Goal: Task Accomplishment & Management: Use online tool/utility

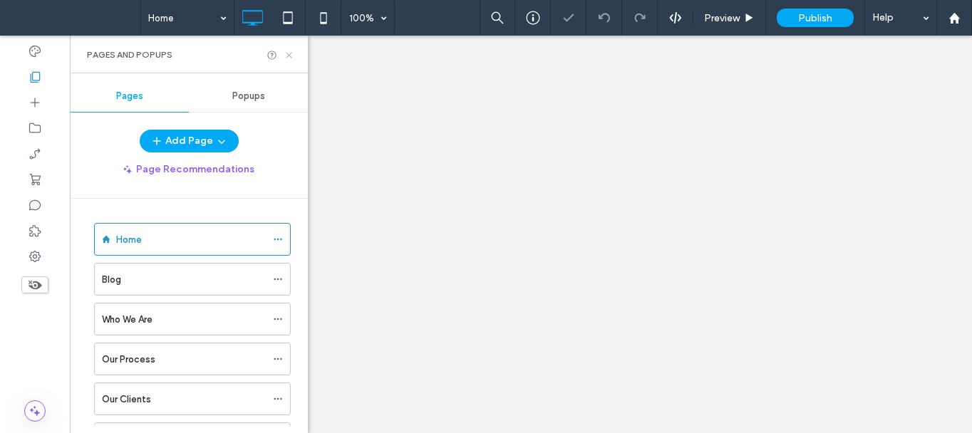
click at [290, 53] on icon at bounding box center [289, 55] width 11 height 11
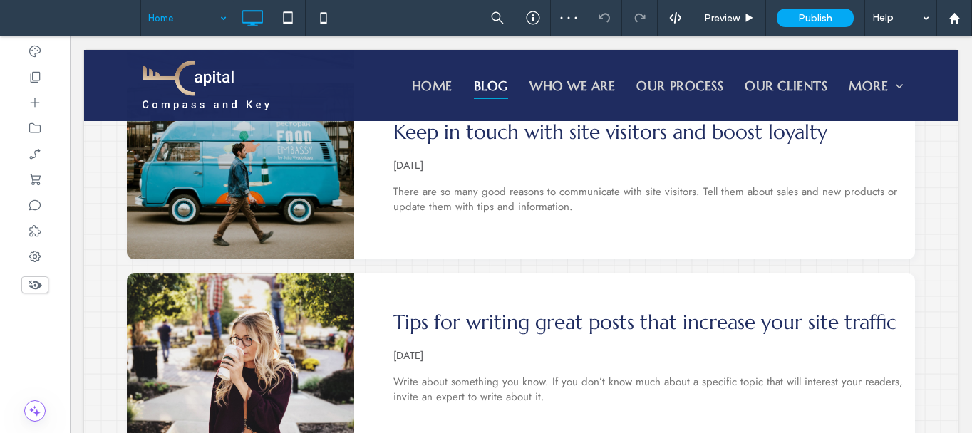
scroll to position [784, 0]
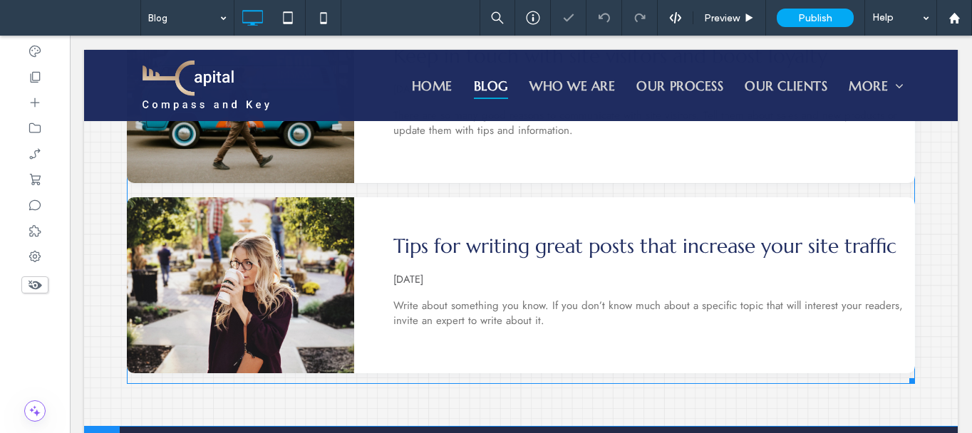
scroll to position [927, 0]
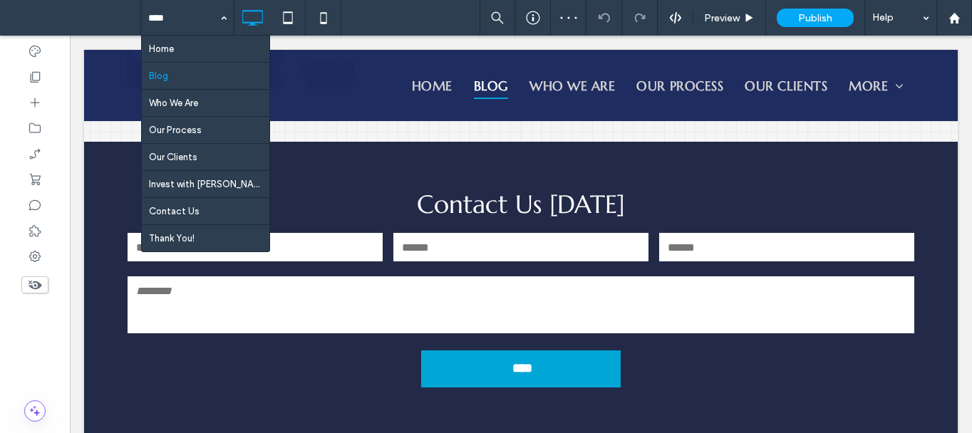
click at [187, 21] on input at bounding box center [183, 18] width 71 height 36
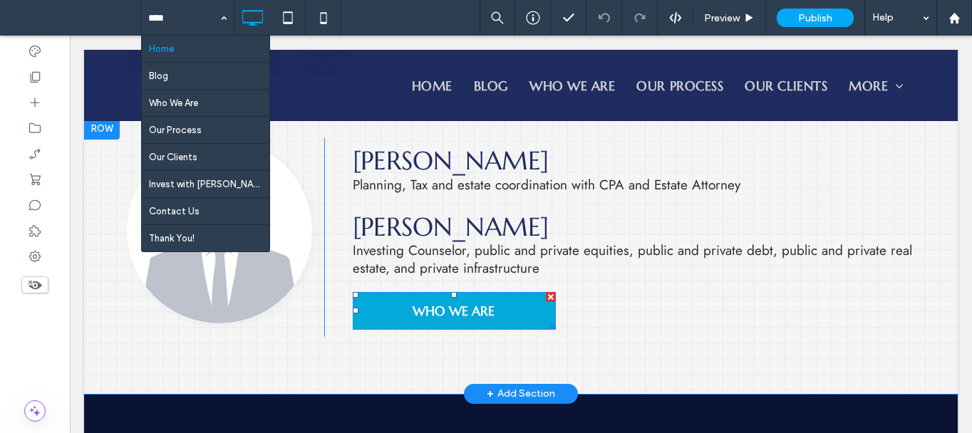
scroll to position [1212, 0]
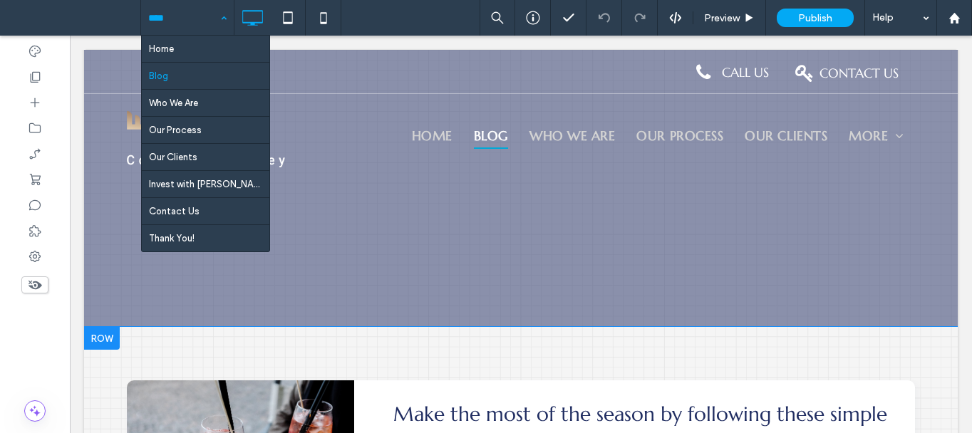
scroll to position [128, 0]
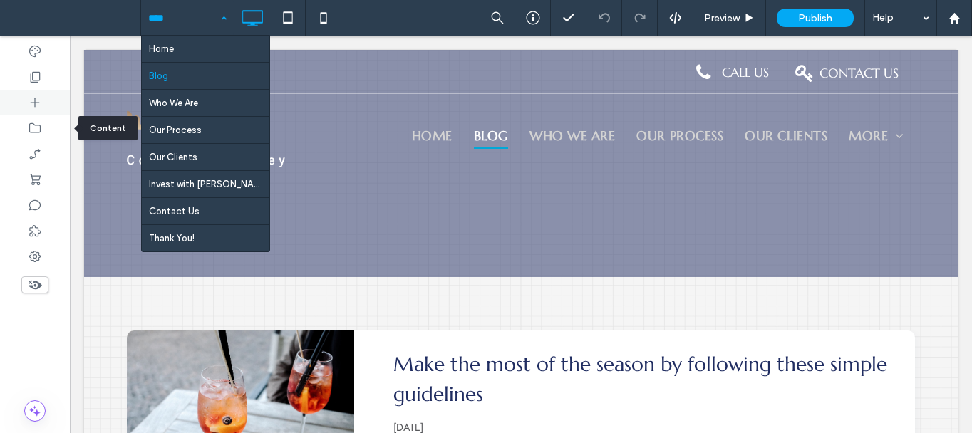
click at [41, 109] on icon at bounding box center [35, 103] width 14 height 14
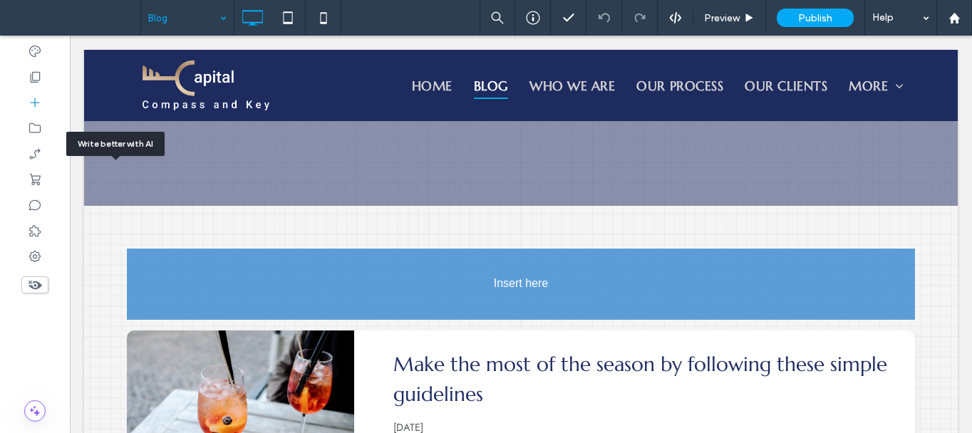
scroll to position [214, 0]
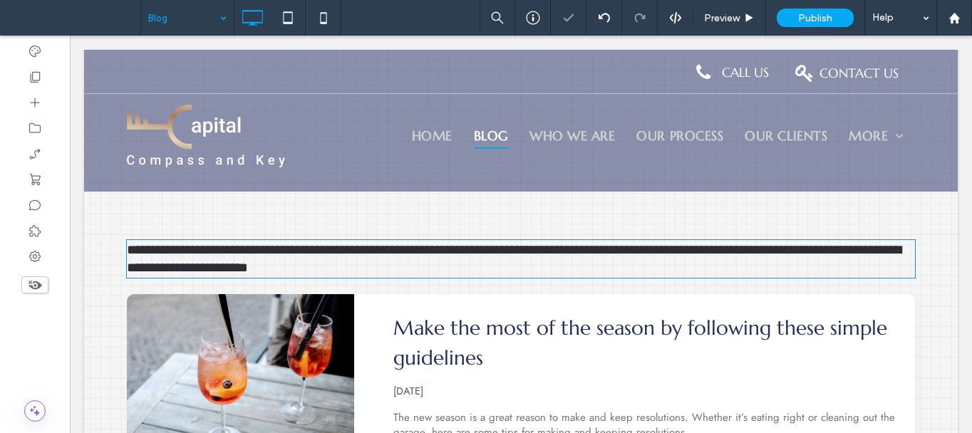
type input "****"
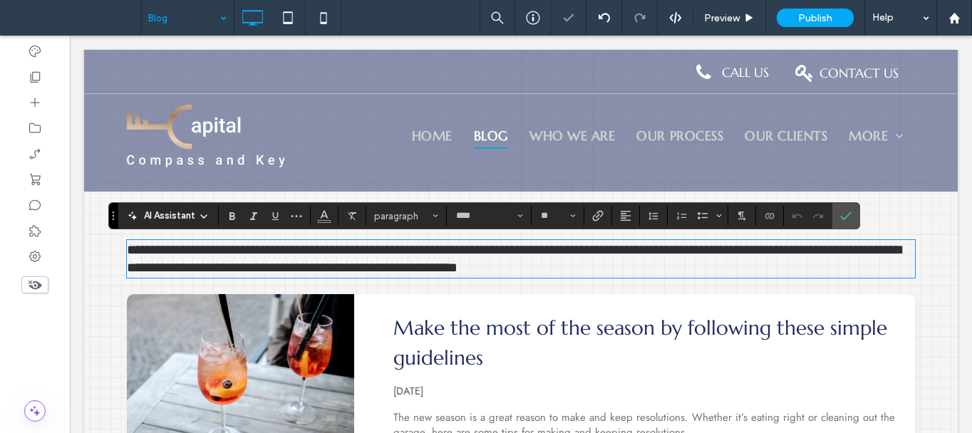
scroll to position [1, 0]
type input "**"
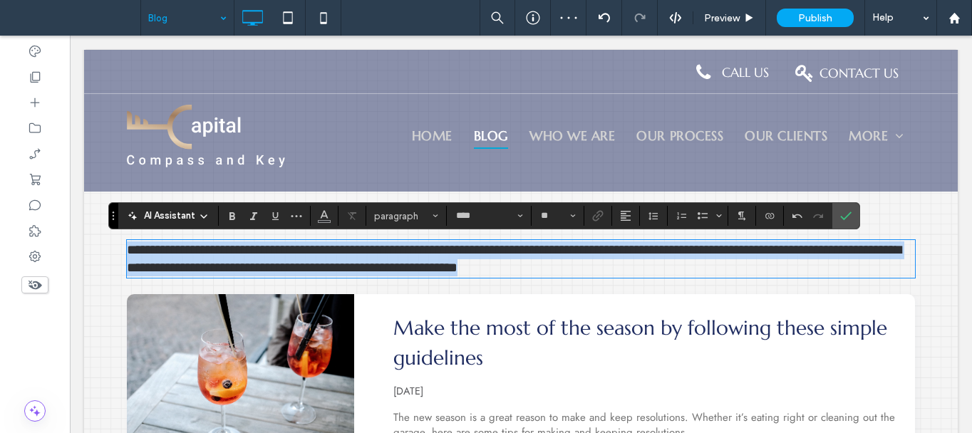
scroll to position [0, 0]
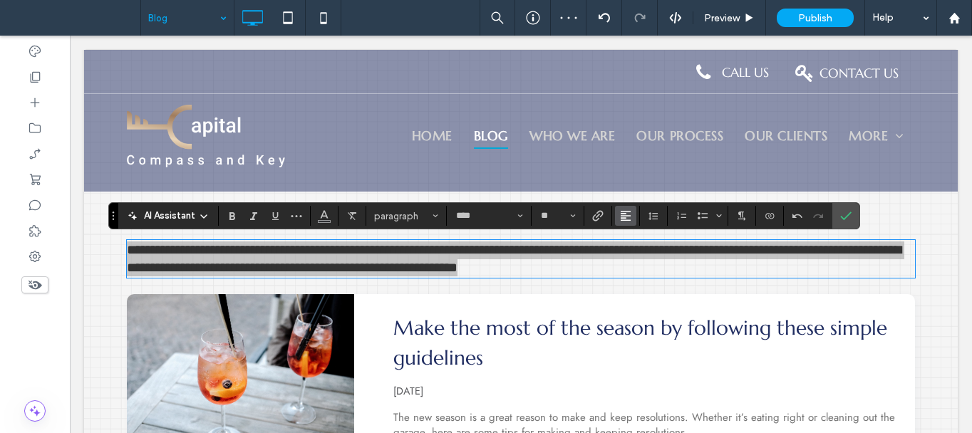
click at [627, 217] on icon "Alignment" at bounding box center [625, 215] width 11 height 11
click at [638, 262] on use "ui.textEditor.alignment.center" at bounding box center [637, 260] width 10 height 10
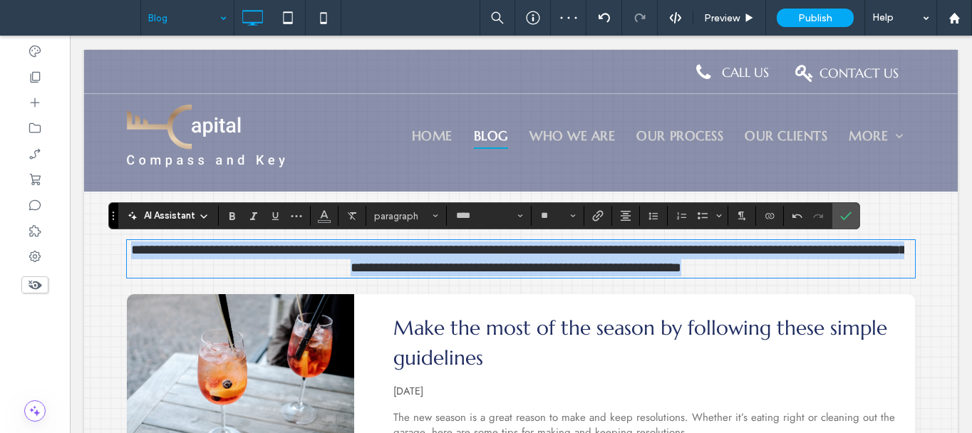
click at [529, 249] on span "**********" at bounding box center [518, 258] width 775 height 31
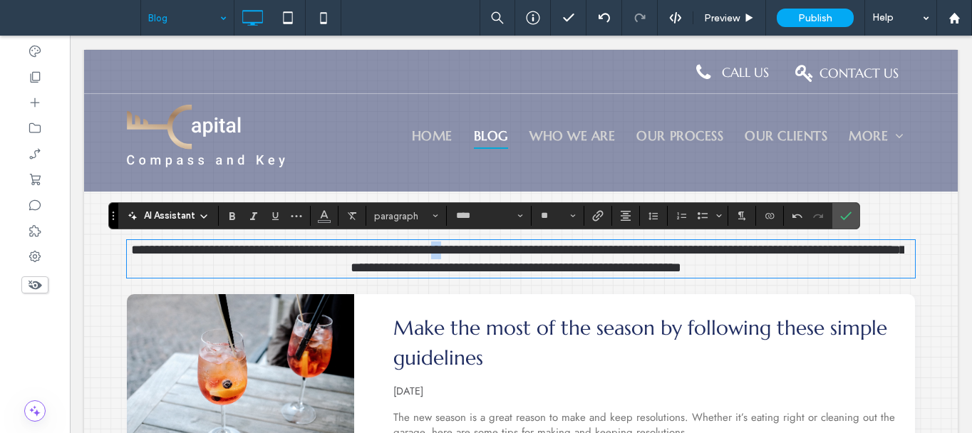
drag, startPoint x: 490, startPoint y: 252, endPoint x: 483, endPoint y: 253, distance: 7.3
click at [483, 253] on span "**********" at bounding box center [518, 258] width 775 height 31
click at [842, 217] on use "Confirm" at bounding box center [845, 216] width 11 height 9
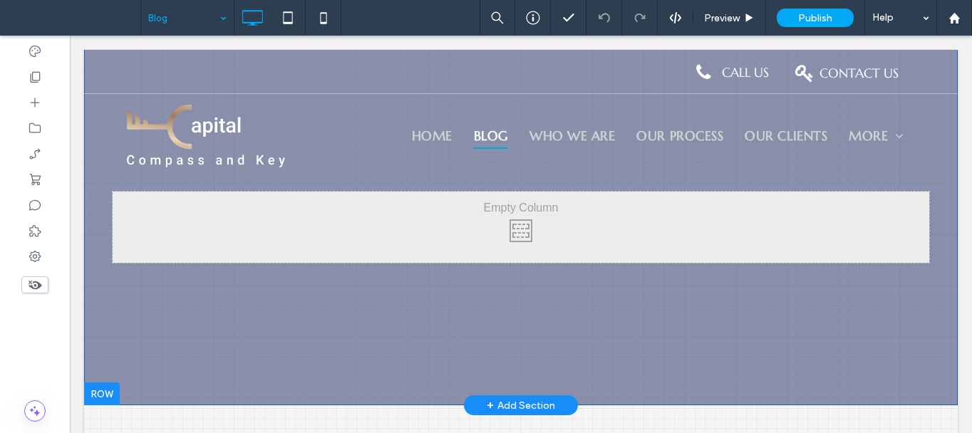
click at [315, 334] on div "Click To Paste Row + Add Section" at bounding box center [521, 227] width 874 height 356
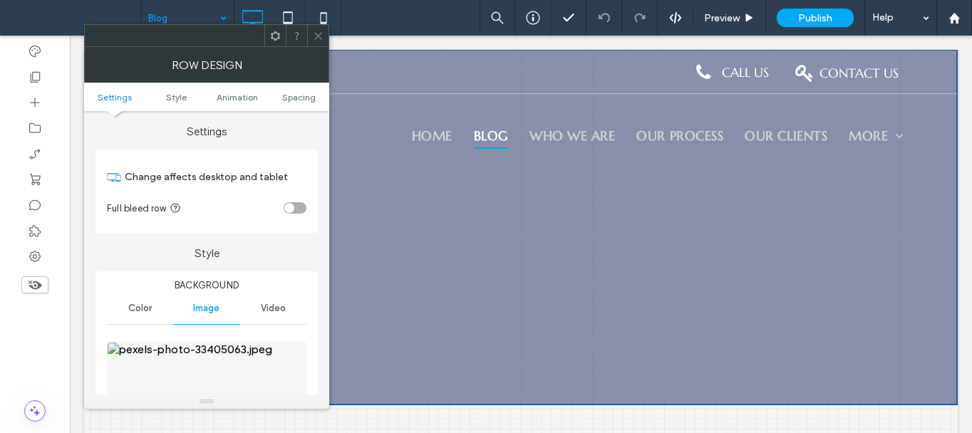
click at [197, 369] on img at bounding box center [207, 391] width 200 height 98
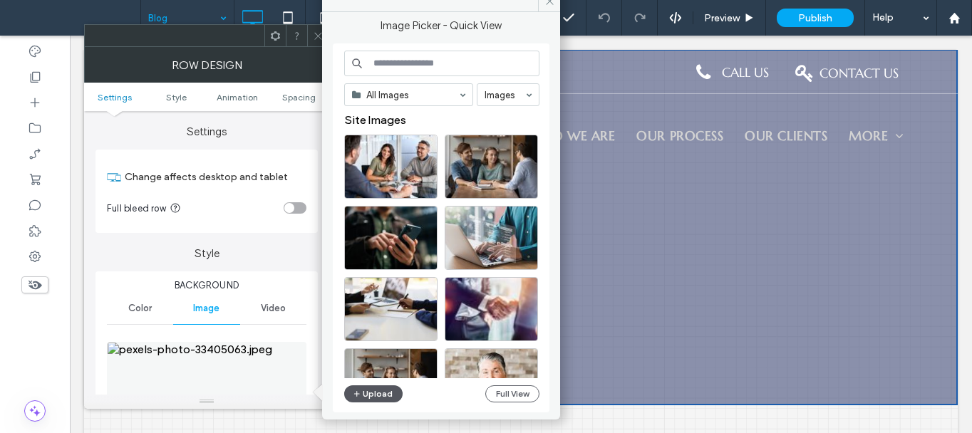
click at [379, 389] on button "Upload" at bounding box center [373, 394] width 58 height 17
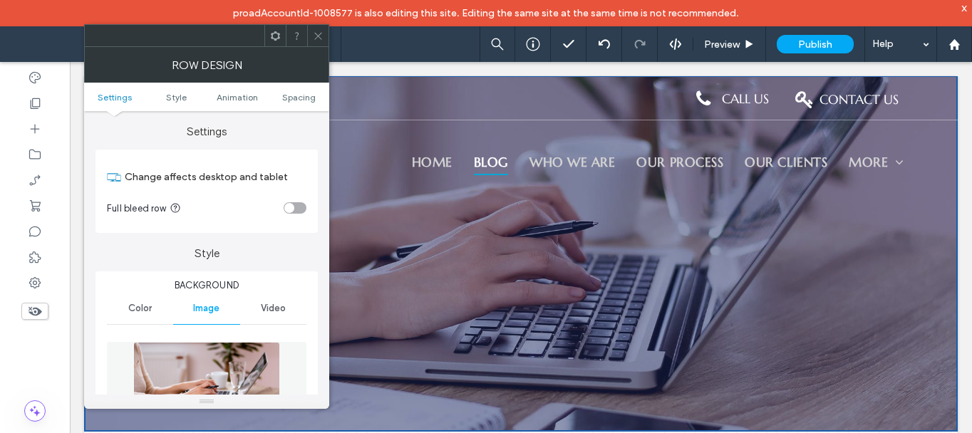
click at [316, 36] on icon at bounding box center [318, 36] width 11 height 11
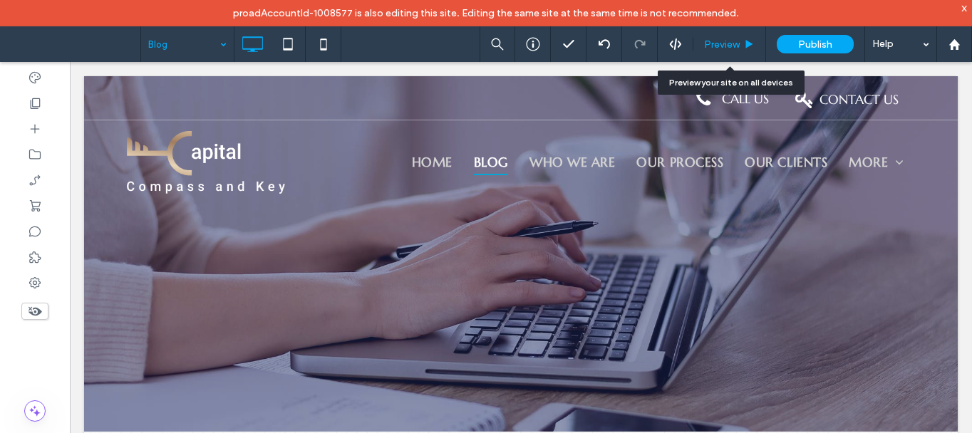
click at [753, 42] on icon at bounding box center [749, 44] width 11 height 11
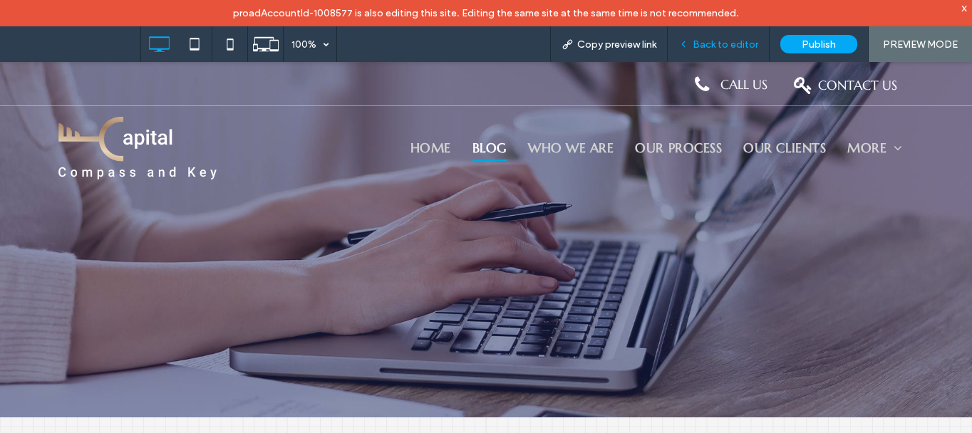
click at [736, 41] on span "Back to editor" at bounding box center [726, 44] width 66 height 12
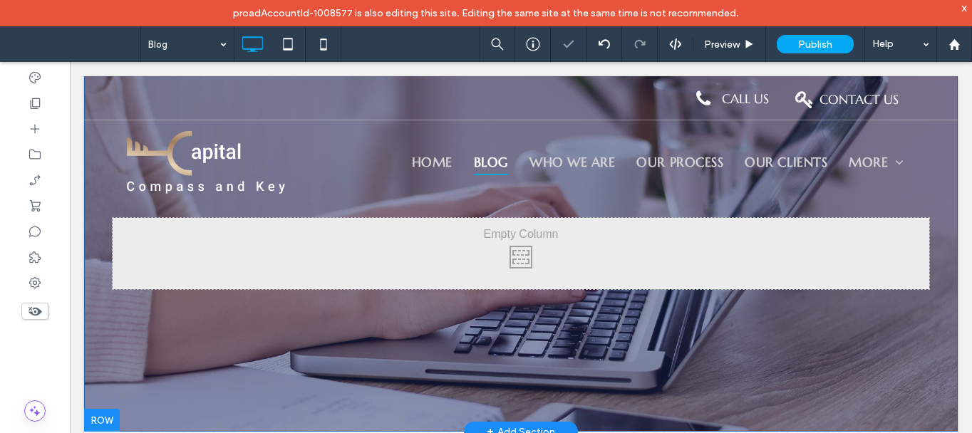
click at [401, 399] on div "Click To Paste Row + Add Section" at bounding box center [521, 254] width 874 height 356
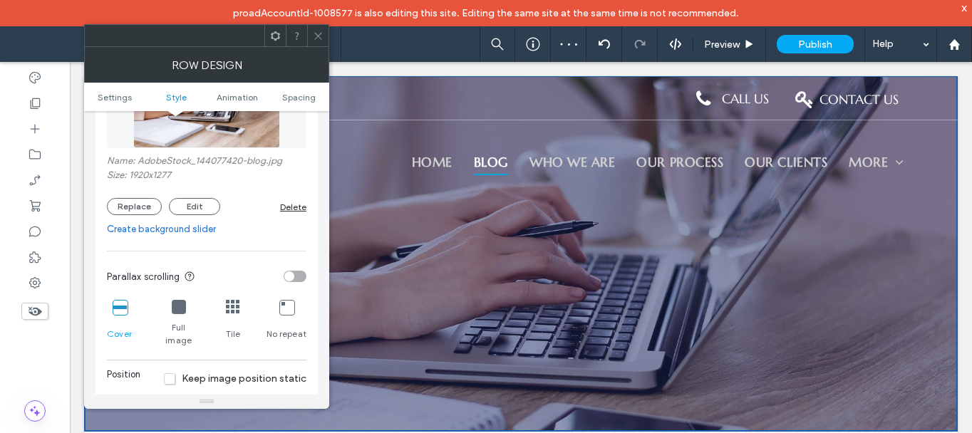
scroll to position [356, 0]
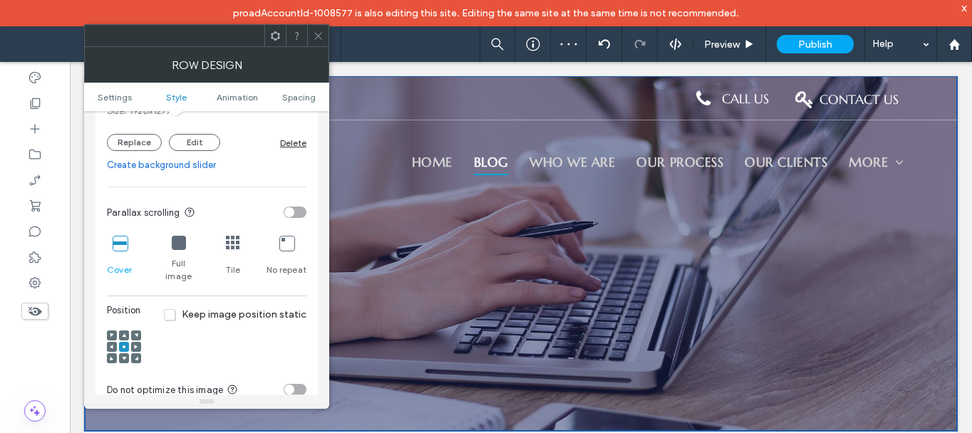
click at [121, 342] on div at bounding box center [124, 347] width 10 height 10
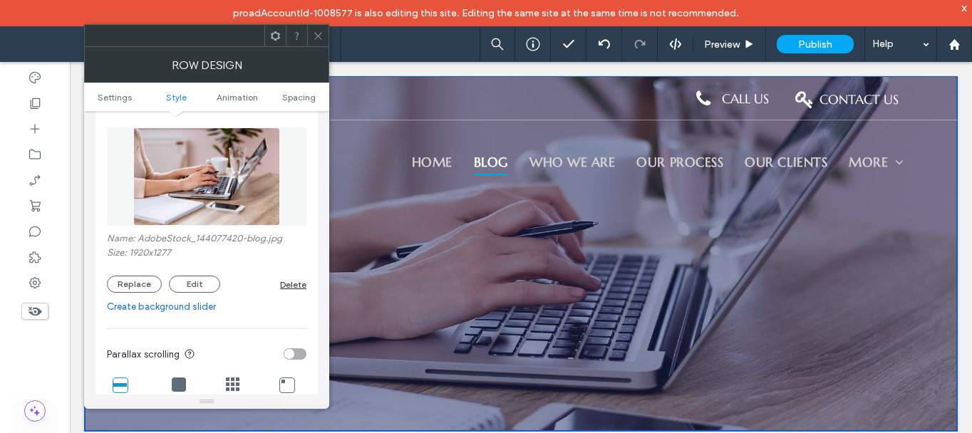
scroll to position [214, 0]
click at [185, 287] on button "Edit" at bounding box center [194, 285] width 51 height 17
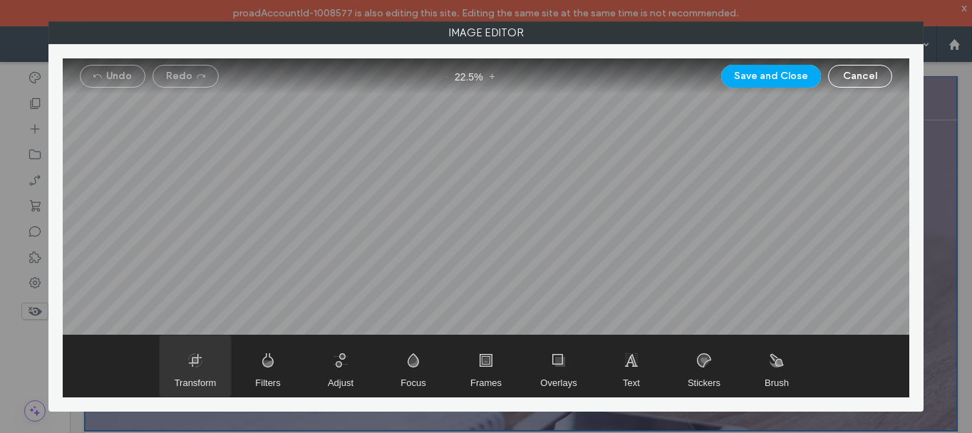
click at [210, 354] on span "Transform" at bounding box center [195, 366] width 71 height 61
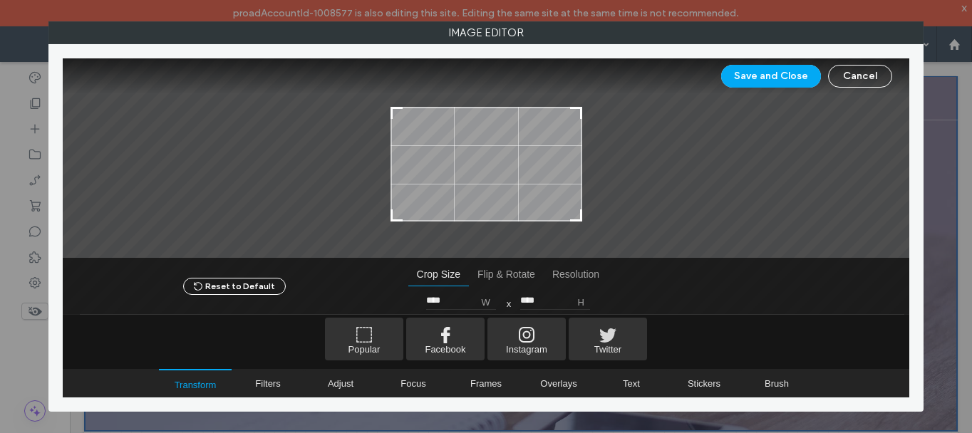
type input "****"
drag, startPoint x: 580, startPoint y: 96, endPoint x: 585, endPoint y: 110, distance: 14.9
click at [585, 110] on div at bounding box center [486, 157] width 847 height 199
click at [786, 74] on button "Save and Close" at bounding box center [771, 76] width 100 height 23
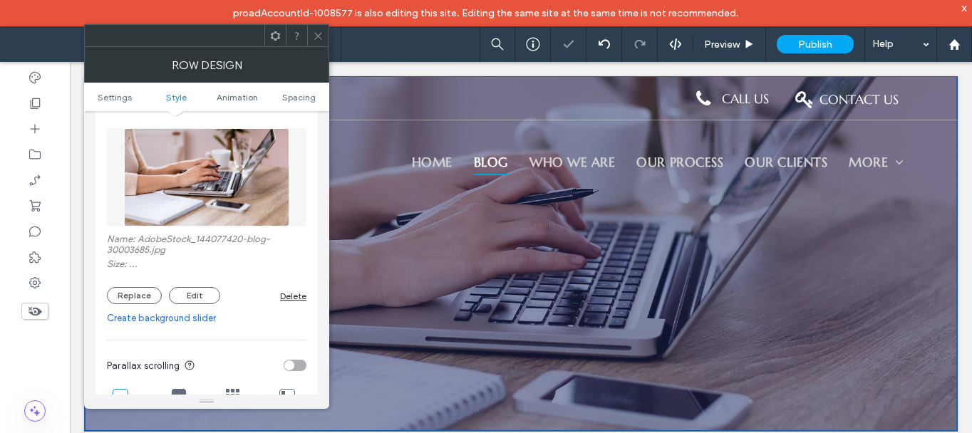
click at [321, 41] on icon at bounding box center [318, 36] width 11 height 11
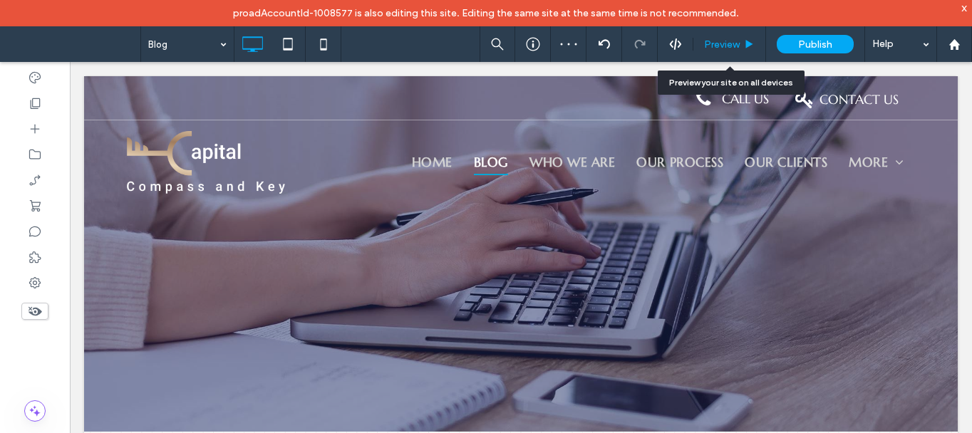
click at [733, 43] on span "Preview" at bounding box center [722, 44] width 36 height 12
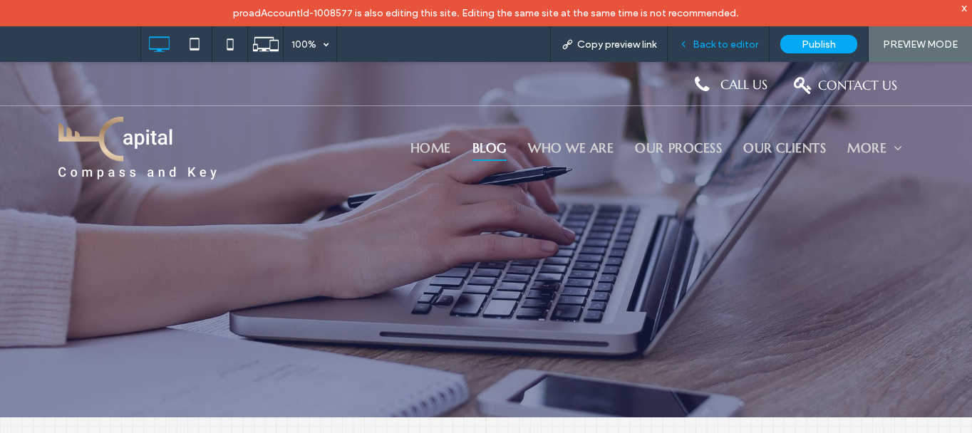
click at [716, 49] on span "Back to editor" at bounding box center [726, 44] width 66 height 12
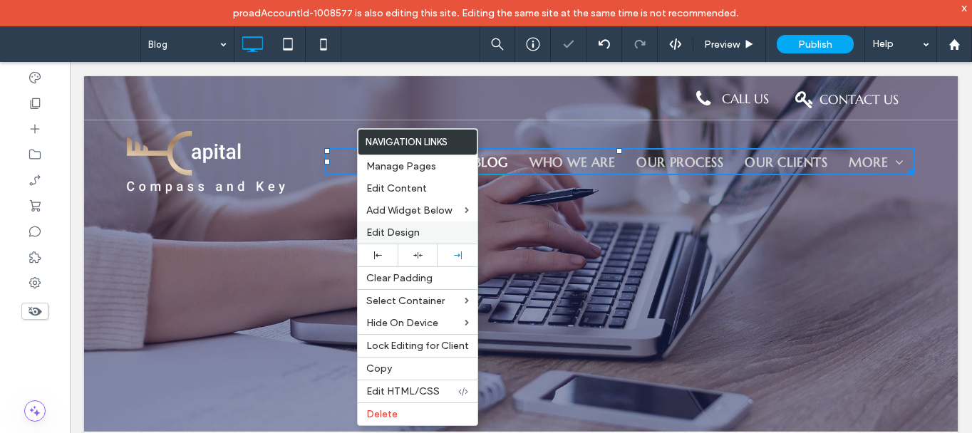
click at [406, 230] on span "Edit Design" at bounding box center [392, 233] width 53 height 12
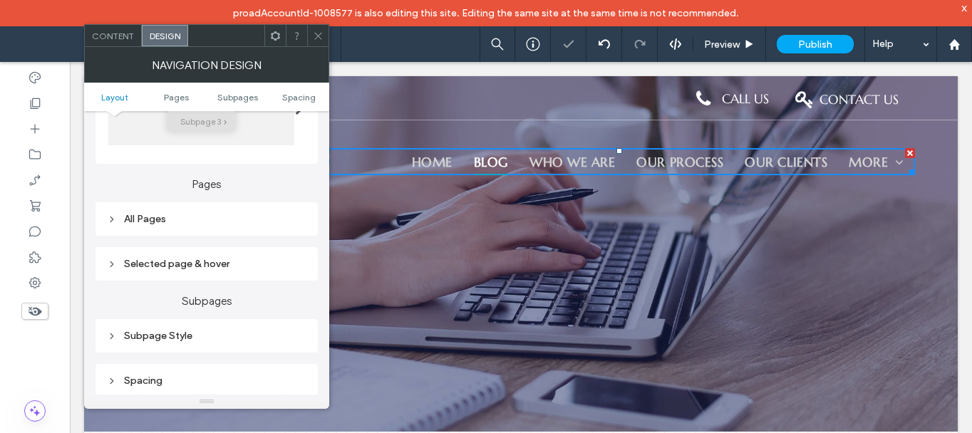
scroll to position [285, 0]
click at [168, 213] on div "All Pages" at bounding box center [207, 218] width 200 height 12
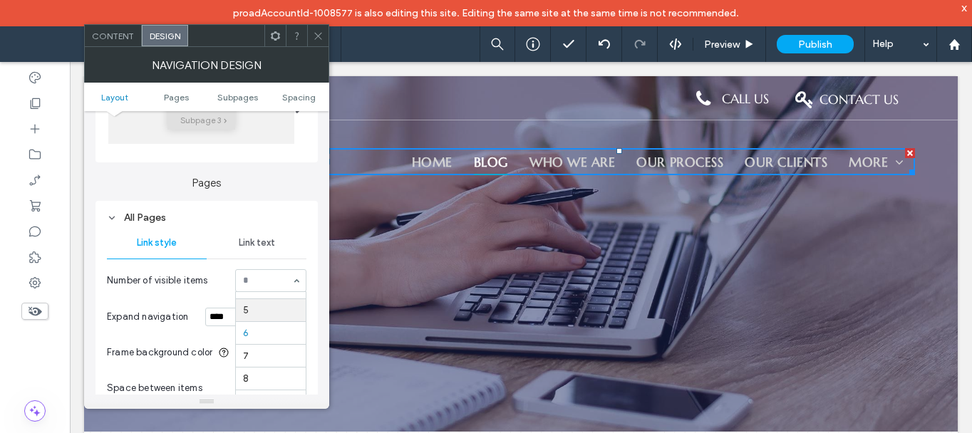
scroll to position [86, 0]
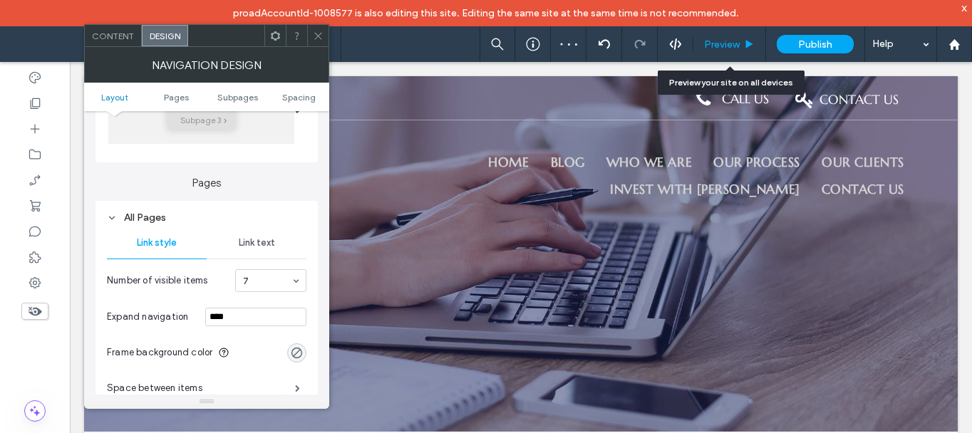
click at [740, 44] on span "Preview" at bounding box center [722, 44] width 36 height 12
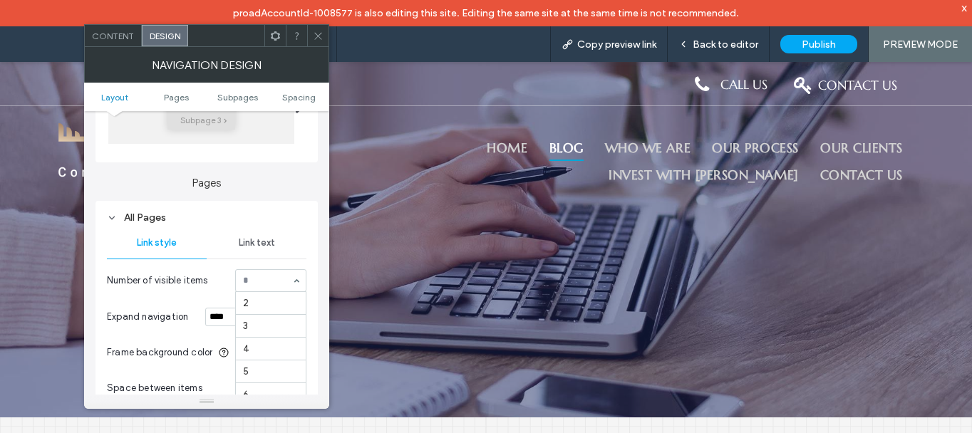
scroll to position [86, 0]
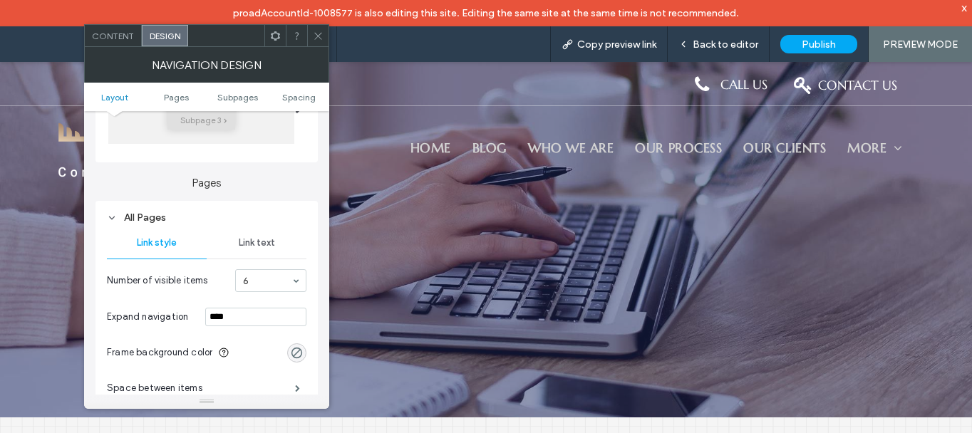
click at [318, 35] on icon at bounding box center [318, 36] width 11 height 11
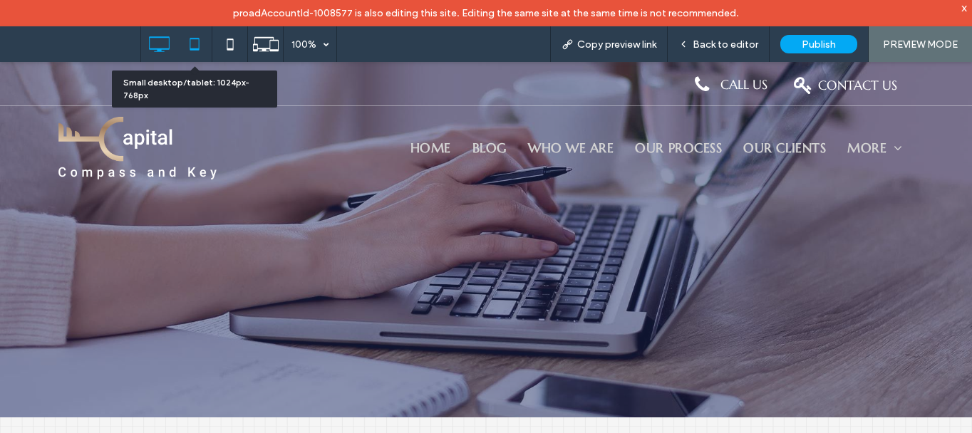
click at [198, 44] on icon at bounding box center [194, 44] width 29 height 29
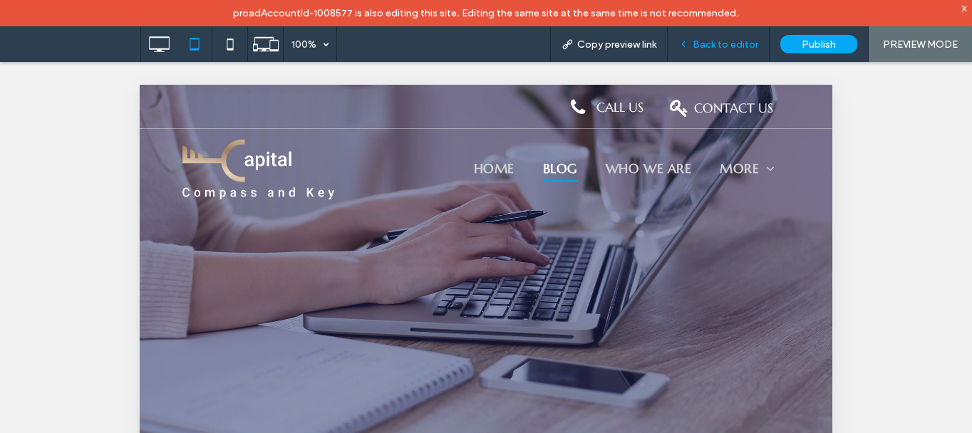
click at [716, 46] on span "Back to editor" at bounding box center [726, 44] width 66 height 12
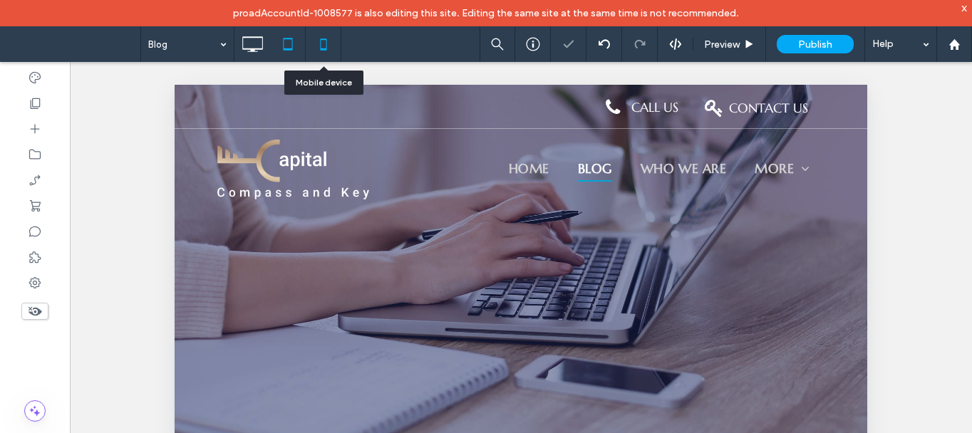
click at [326, 44] on use at bounding box center [323, 43] width 6 height 11
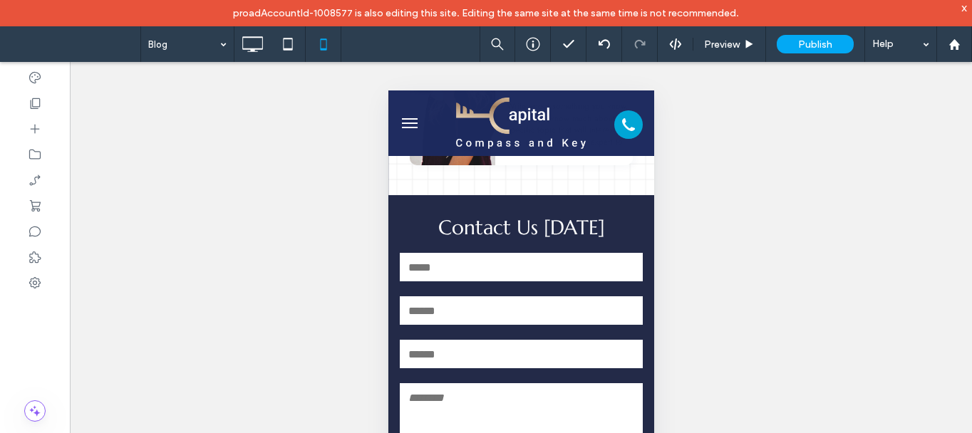
scroll to position [784, 0]
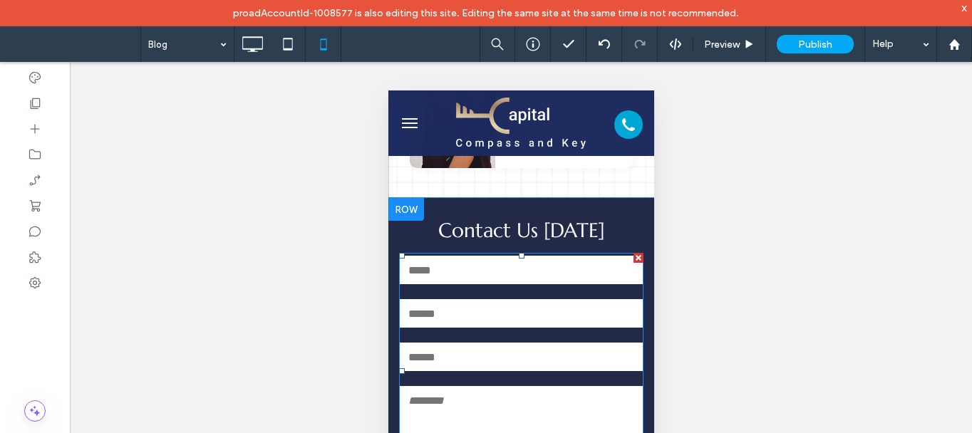
click at [470, 317] on div "Email:" at bounding box center [521, 313] width 254 height 43
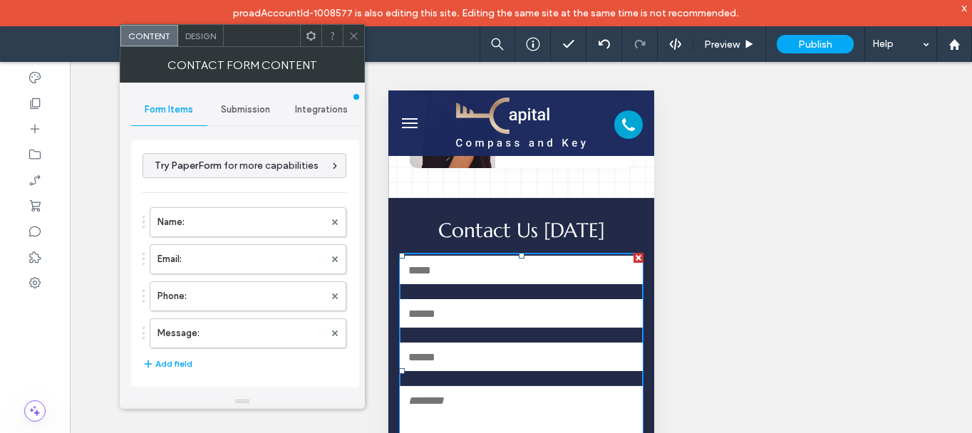
click at [252, 106] on span "Submission" at bounding box center [245, 109] width 49 height 11
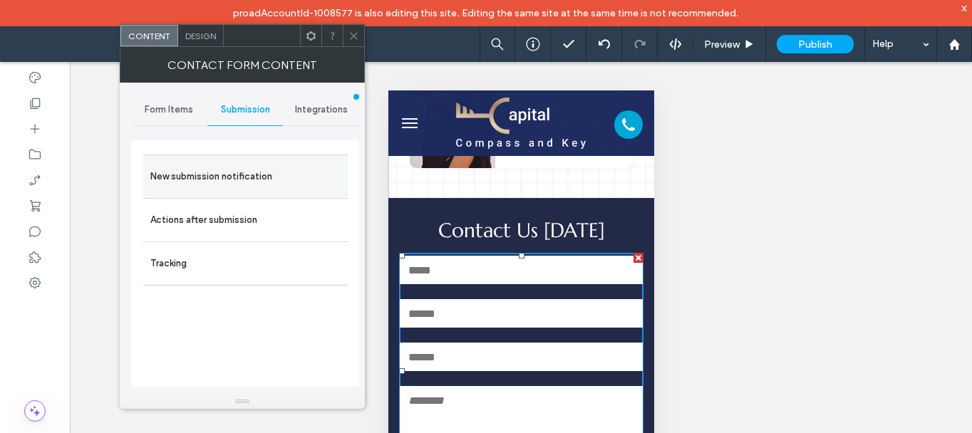
click at [253, 177] on label "New submission notification" at bounding box center [245, 177] width 190 height 29
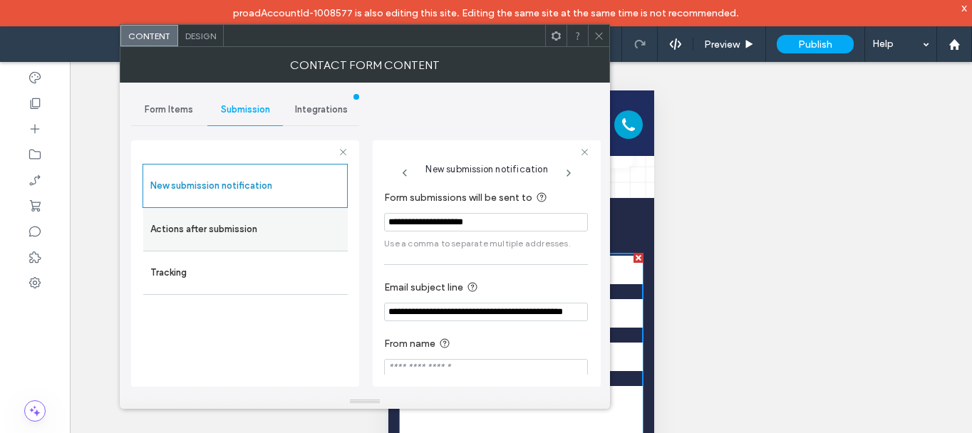
click at [240, 229] on label "Actions after submission" at bounding box center [245, 229] width 190 height 29
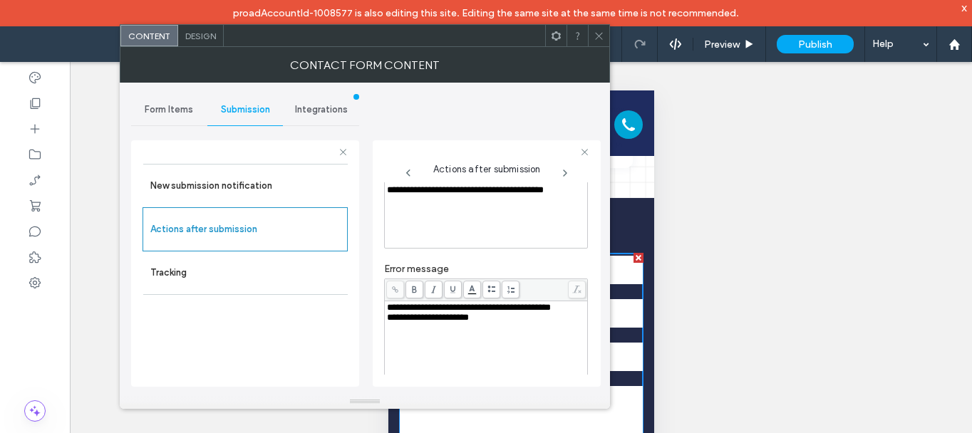
scroll to position [214, 0]
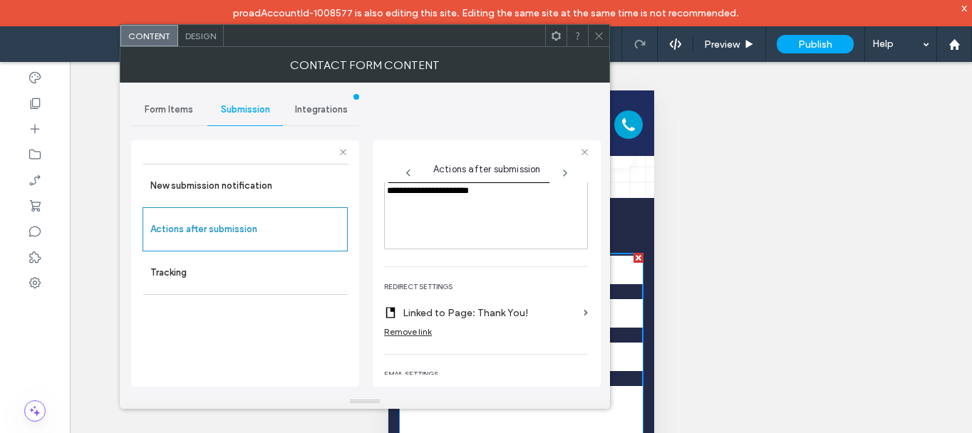
click at [202, 37] on span "Design" at bounding box center [200, 36] width 31 height 11
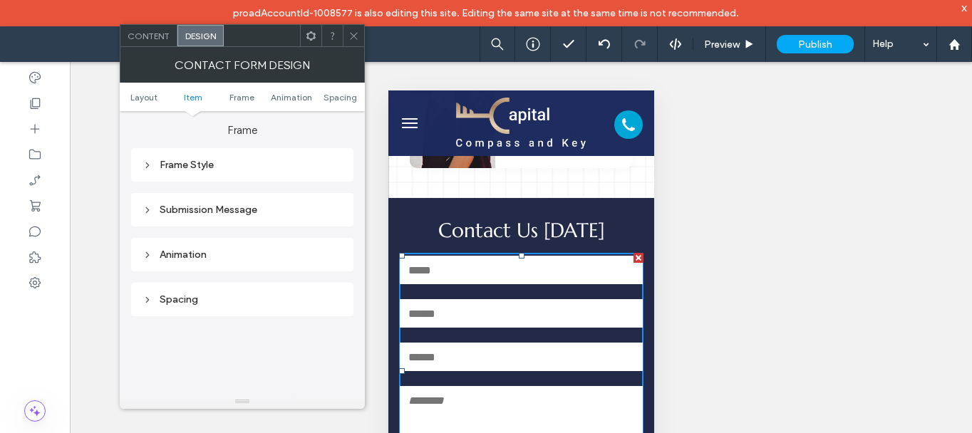
scroll to position [356, 0]
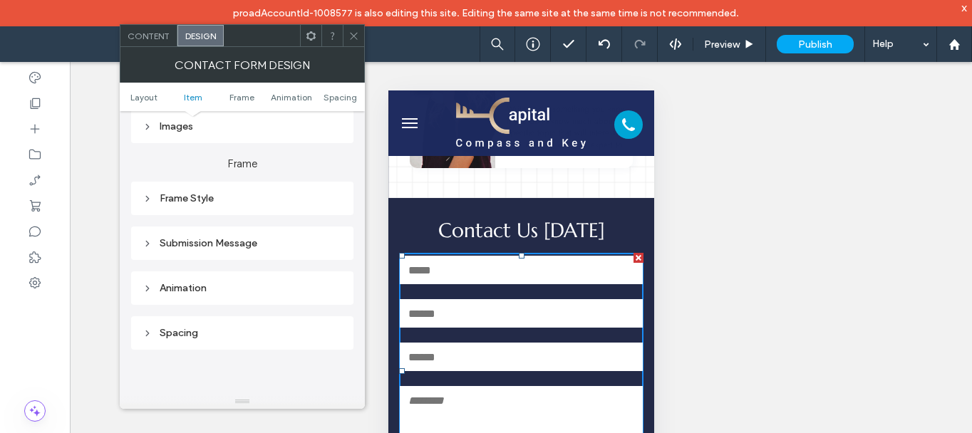
click at [208, 252] on div "Submission Message" at bounding box center [243, 243] width 200 height 19
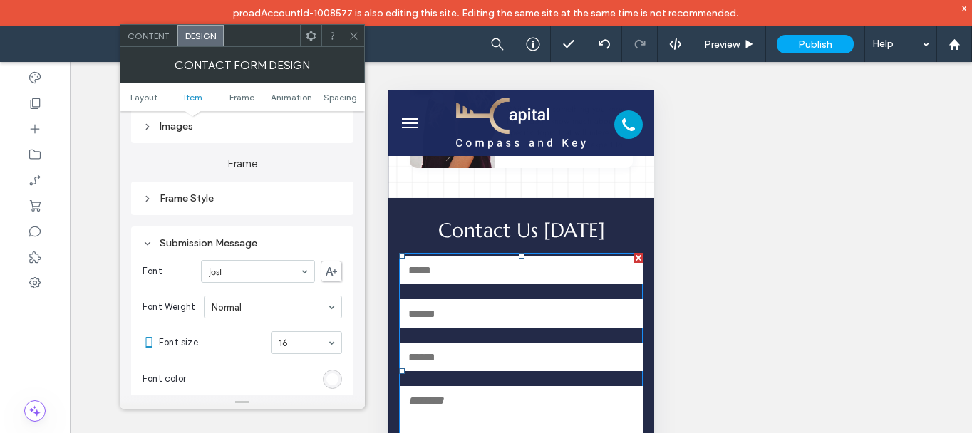
click at [356, 41] on span at bounding box center [354, 35] width 11 height 21
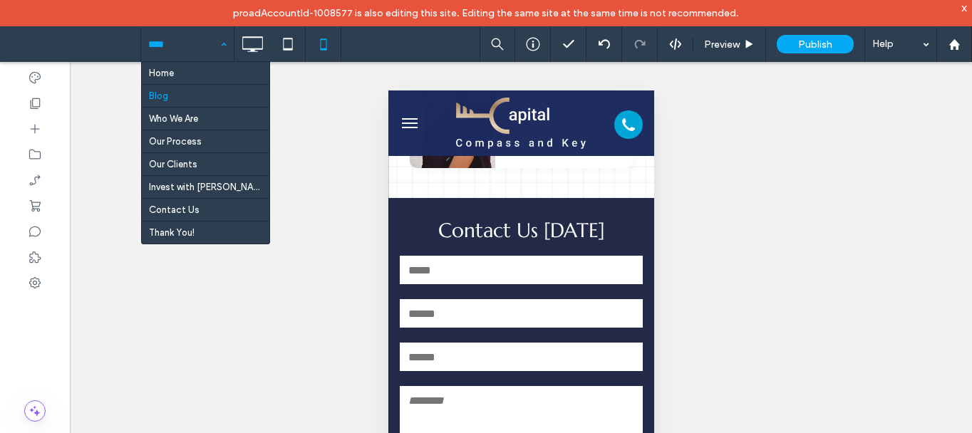
click at [254, 49] on use at bounding box center [252, 44] width 21 height 16
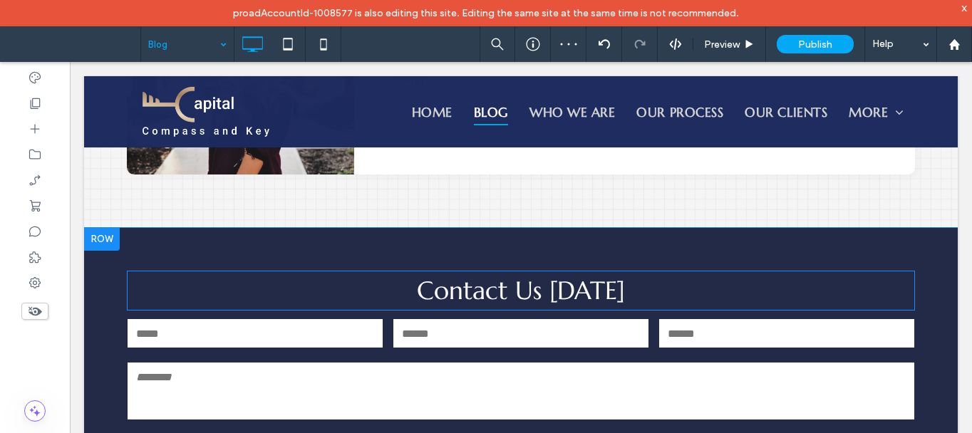
scroll to position [927, 0]
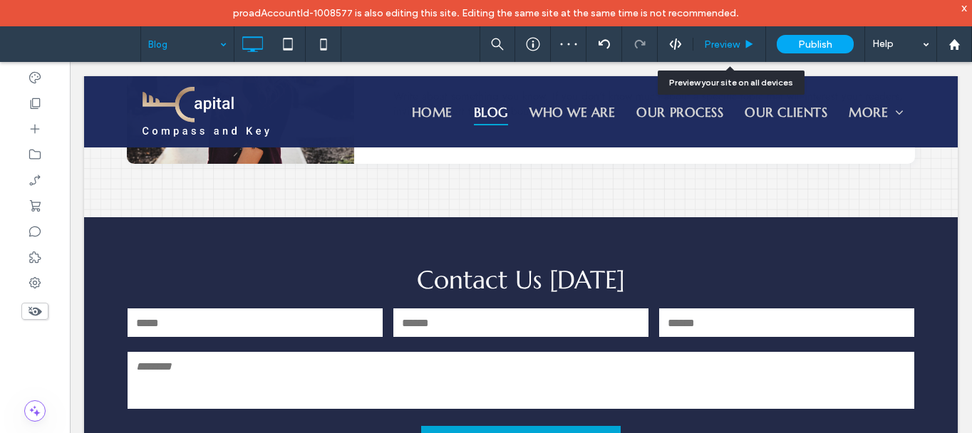
click at [735, 41] on span "Preview" at bounding box center [722, 44] width 36 height 12
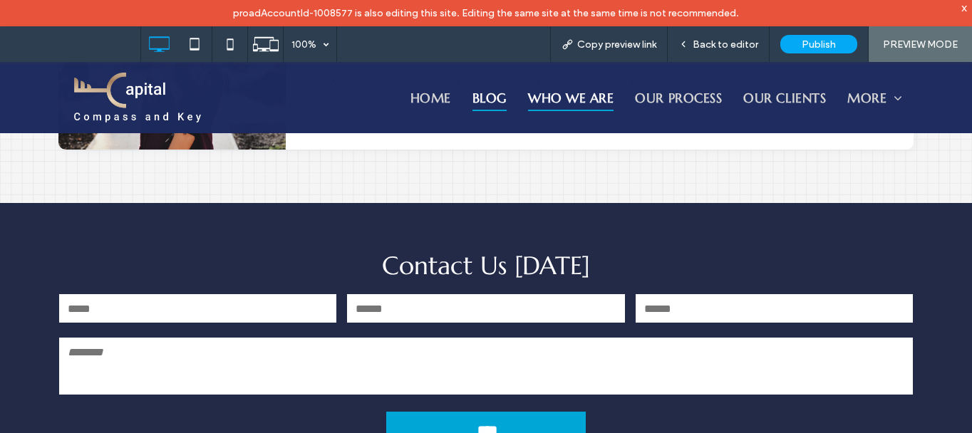
drag, startPoint x: 545, startPoint y: 100, endPoint x: 546, endPoint y: 162, distance: 62.0
click at [545, 100] on span "Who We Are" at bounding box center [571, 97] width 86 height 27
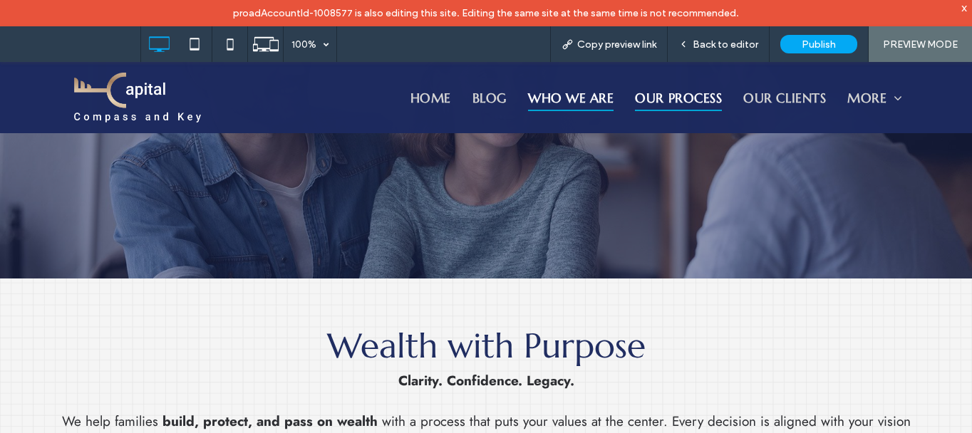
scroll to position [143, 0]
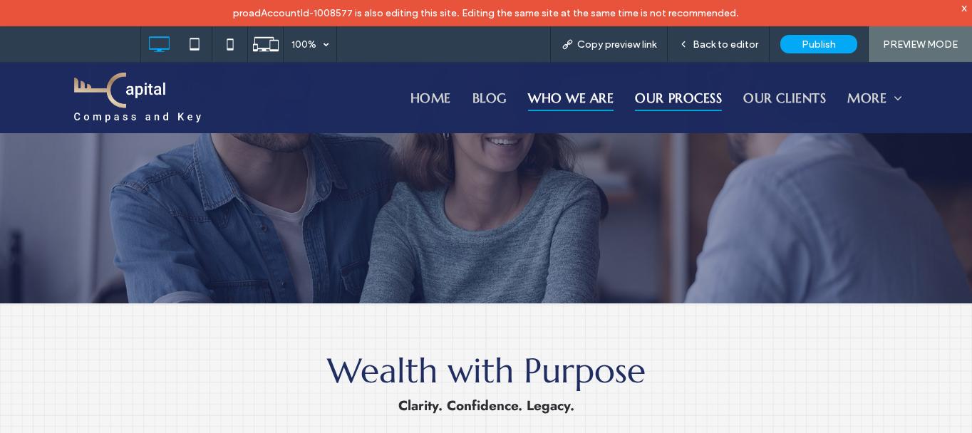
click at [681, 95] on span "Our Process" at bounding box center [678, 97] width 87 height 27
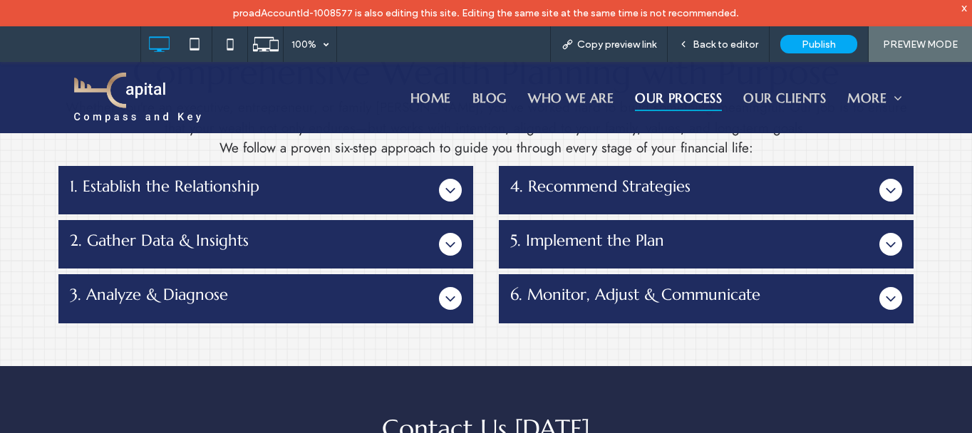
scroll to position [499, 0]
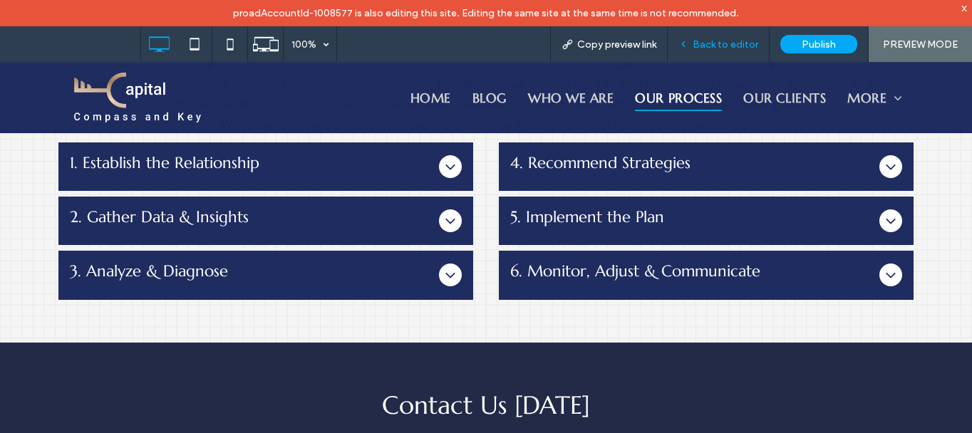
click at [749, 41] on span "Back to editor" at bounding box center [726, 44] width 66 height 12
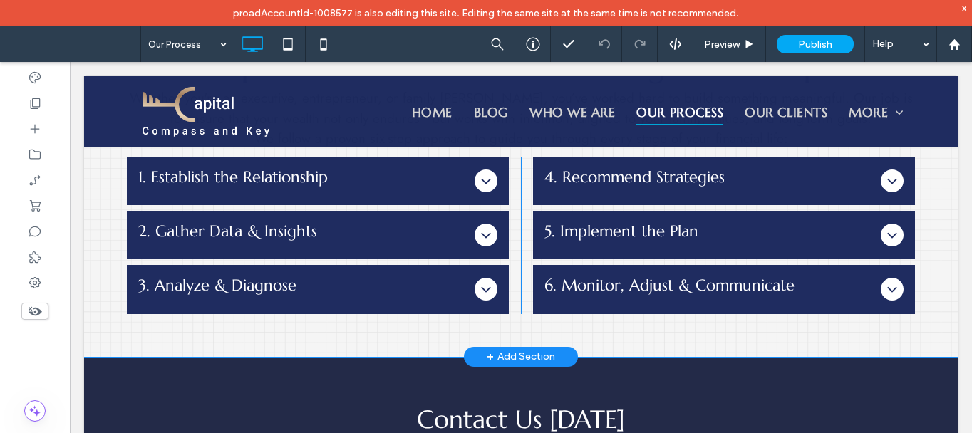
click at [485, 341] on div "Our Process: Comprehensive Wealth Planning with Purpose Whether you're an execu…" at bounding box center [521, 160] width 874 height 396
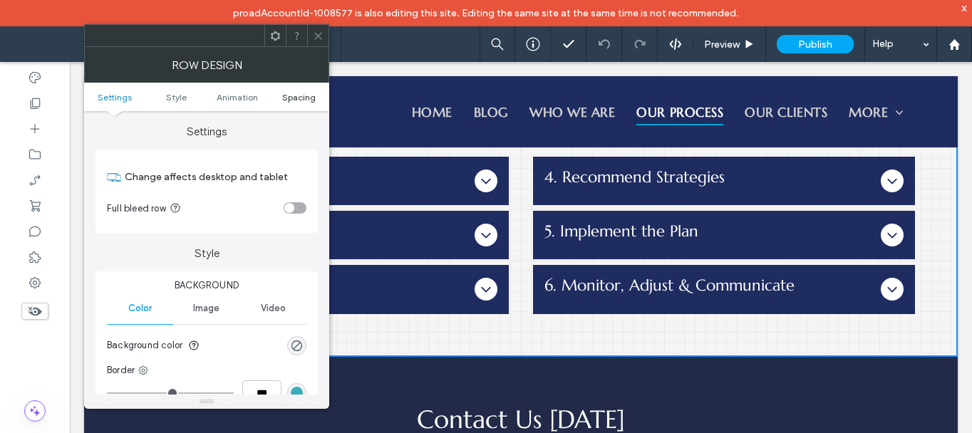
click at [302, 98] on span "Spacing" at bounding box center [299, 97] width 34 height 11
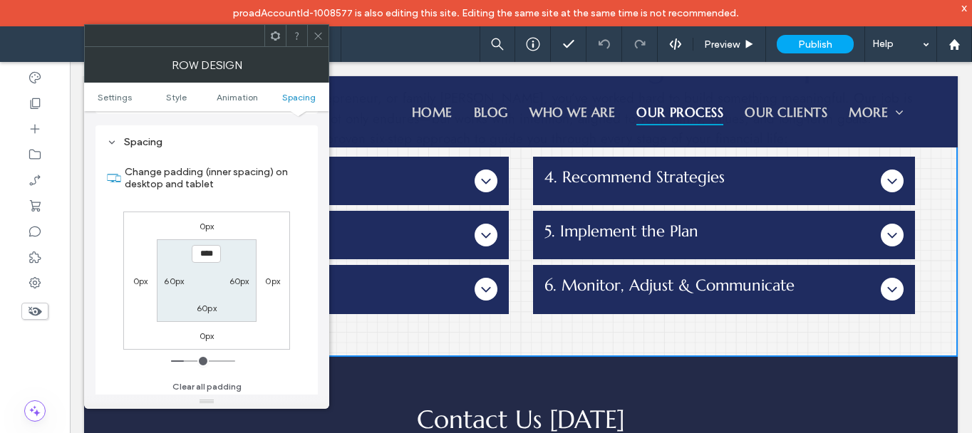
scroll to position [403, 0]
click at [207, 304] on label "60px" at bounding box center [207, 305] width 20 height 11
type input "**"
type input "****"
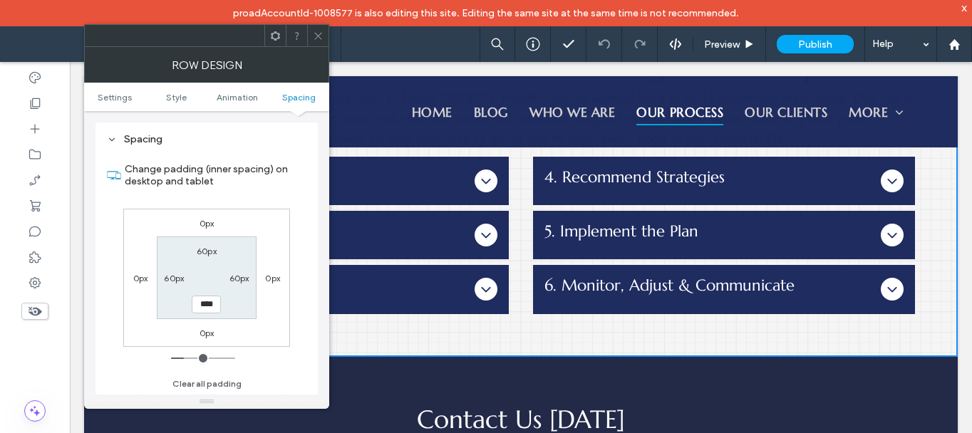
scroll to position [508, 0]
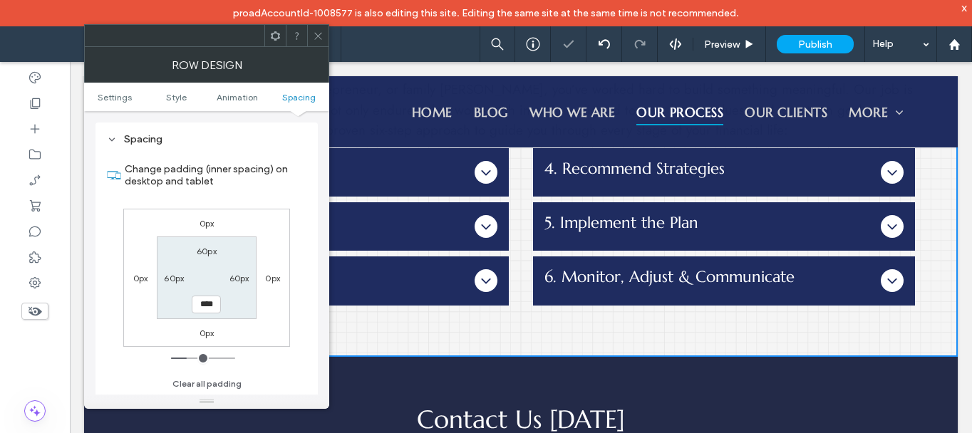
click at [317, 34] on icon at bounding box center [318, 36] width 11 height 11
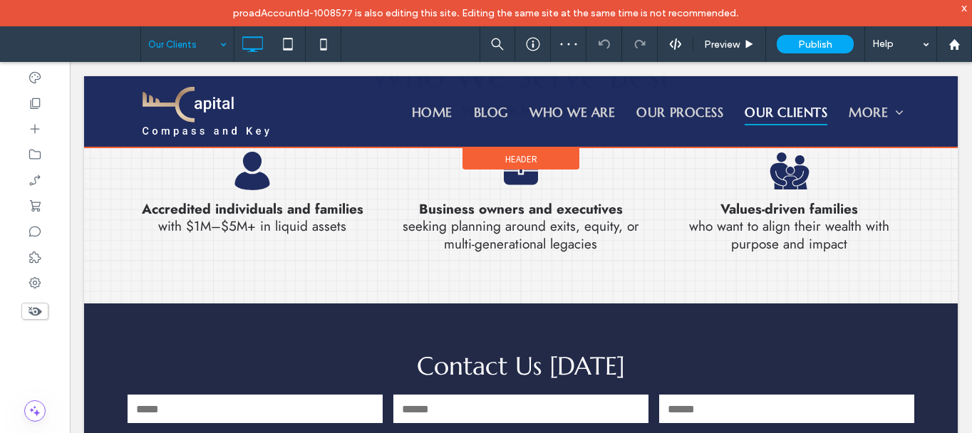
scroll to position [428, 0]
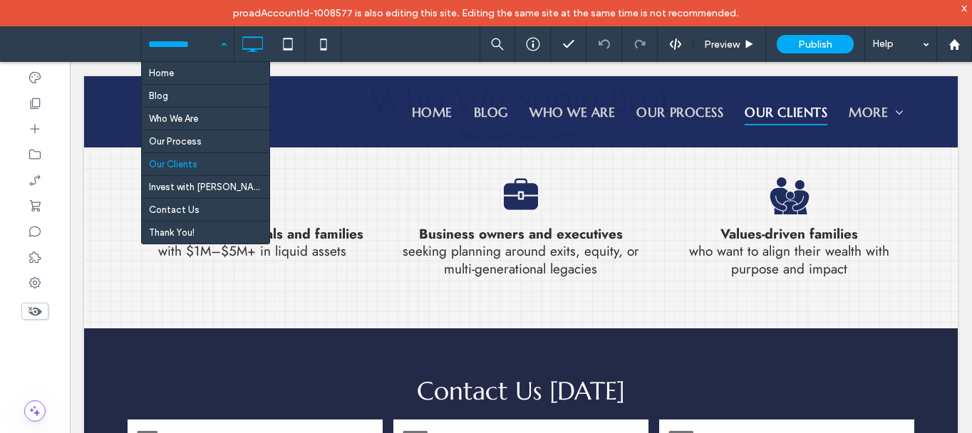
click at [173, 41] on input at bounding box center [183, 44] width 71 height 36
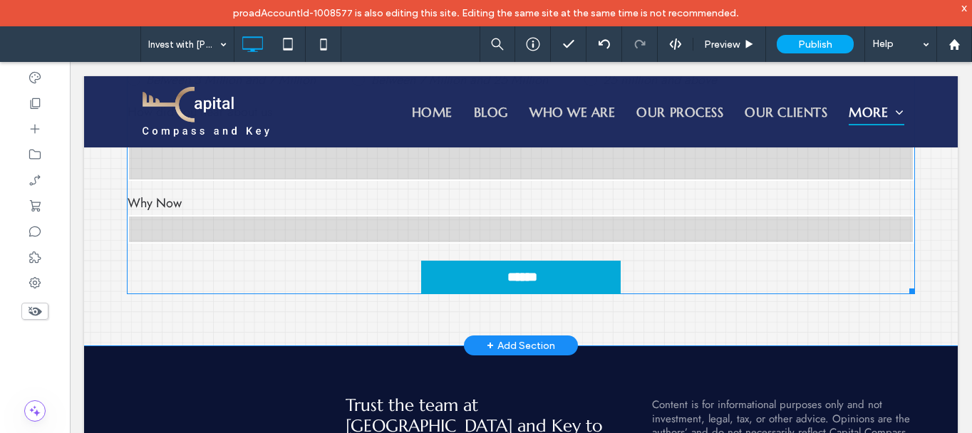
scroll to position [713, 0]
